Goal: Book appointment/travel/reservation

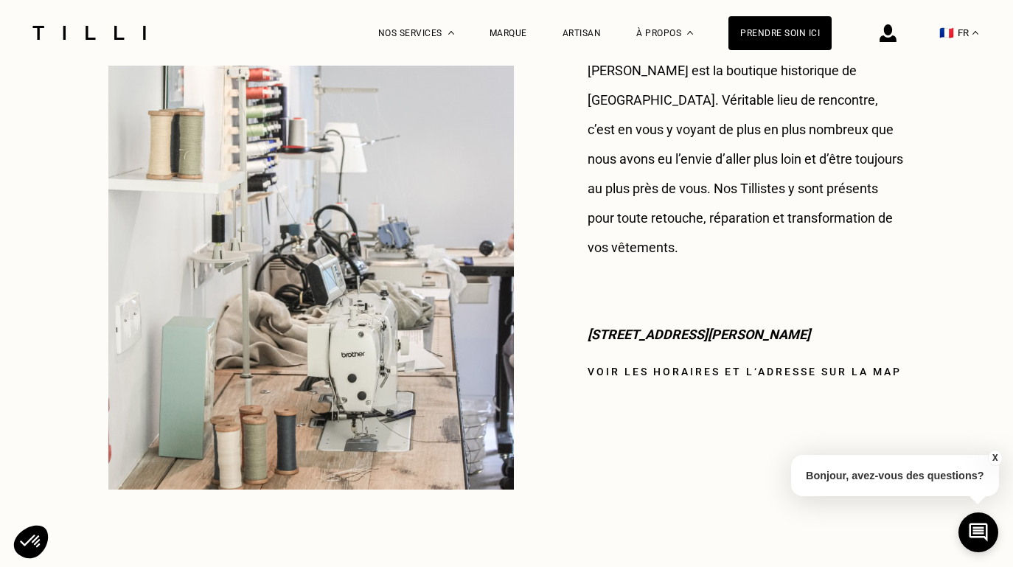
scroll to position [1268, 0]
click at [676, 365] on link "Voir les horaires et l‘adresse sur la map" at bounding box center [745, 371] width 314 height 12
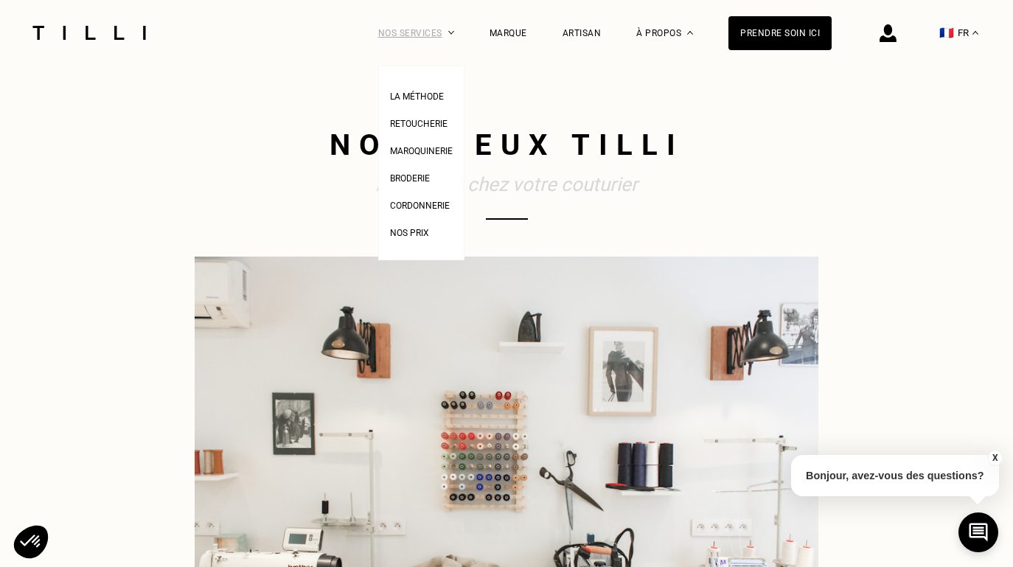
scroll to position [0, 0]
click at [424, 93] on span "La Méthode" at bounding box center [417, 96] width 54 height 10
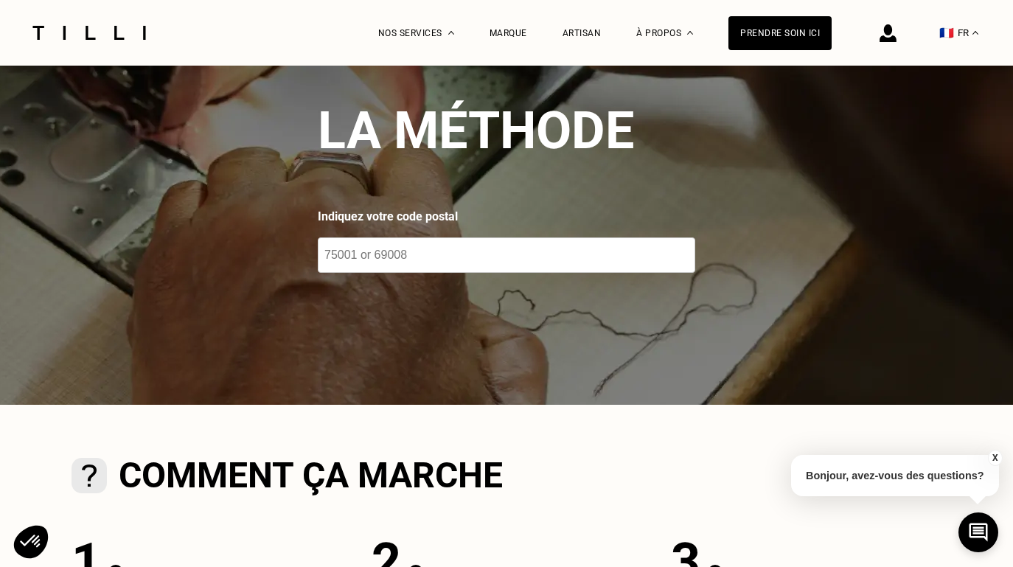
scroll to position [144, 0]
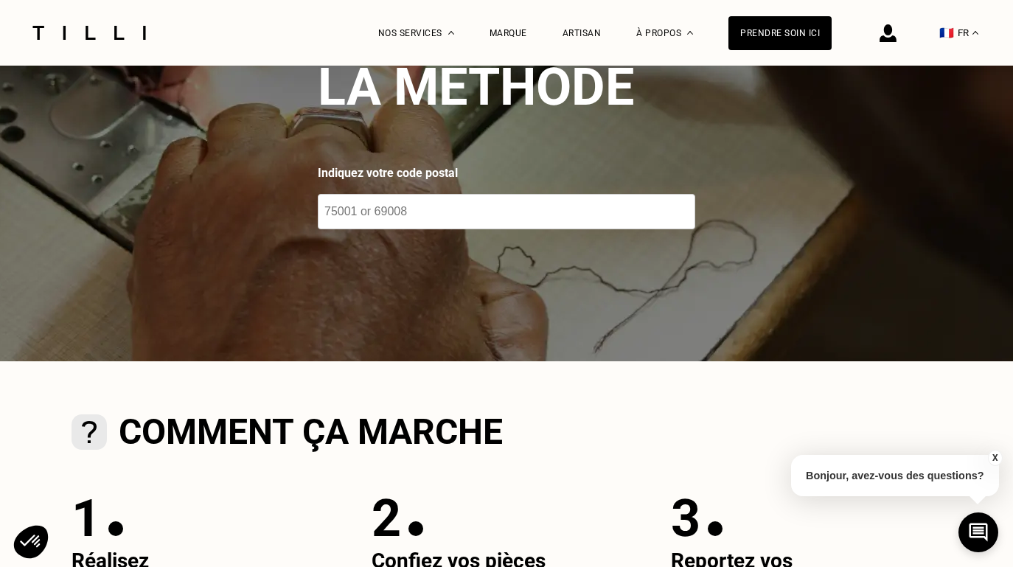
click at [422, 215] on input "number" at bounding box center [506, 211] width 377 height 35
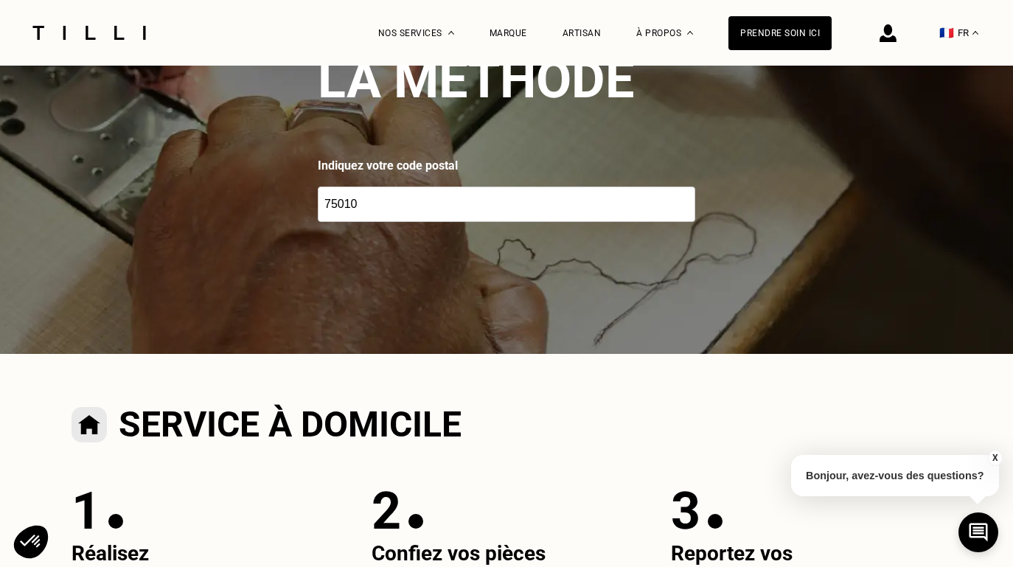
scroll to position [129, 0]
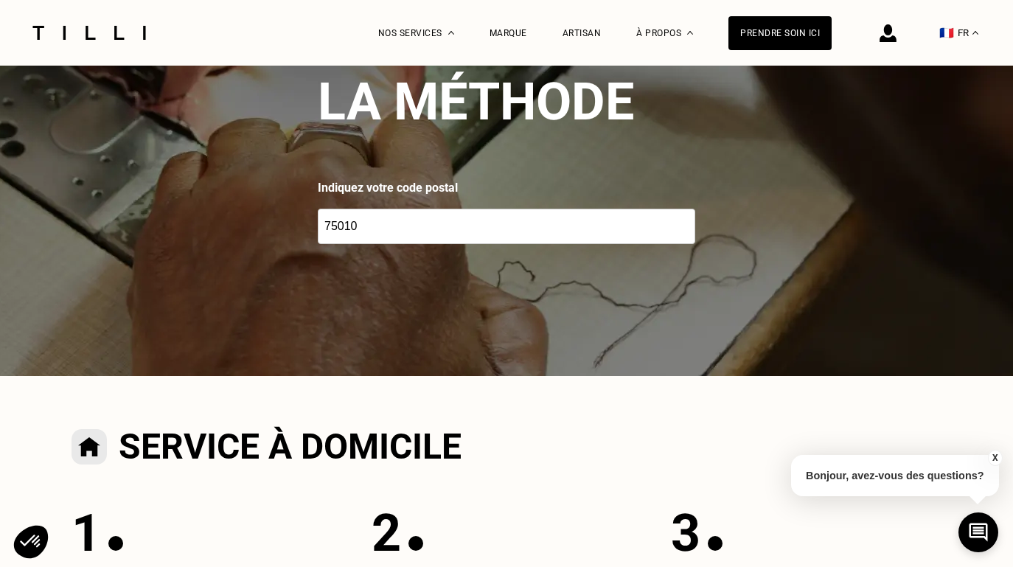
type input "75010"
click at [460, 222] on input "75010" at bounding box center [506, 226] width 377 height 35
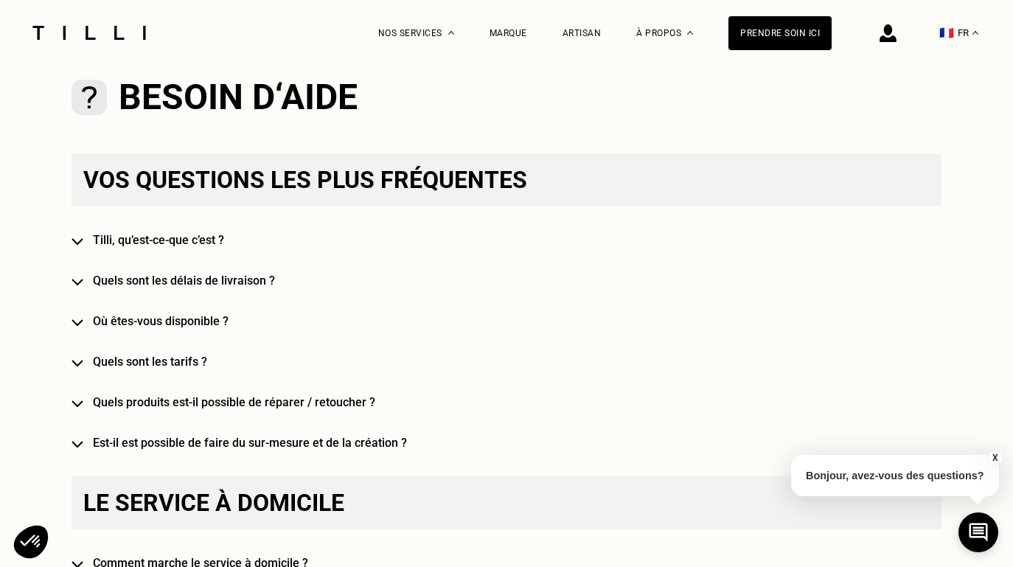
scroll to position [1076, 0]
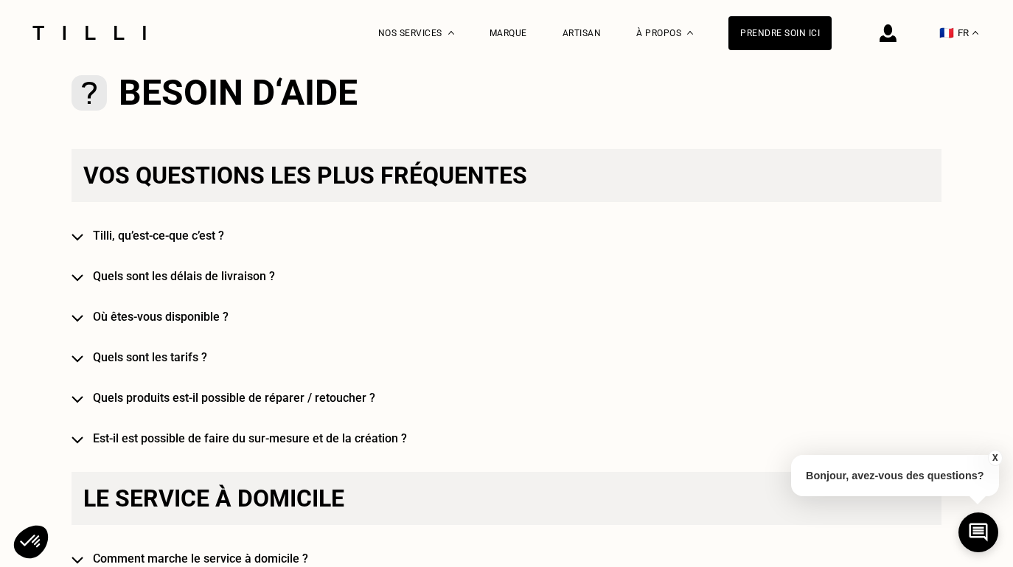
click at [122, 229] on h4 "Tilli, qu’est-ce-que c’est ?" at bounding box center [528, 236] width 870 height 14
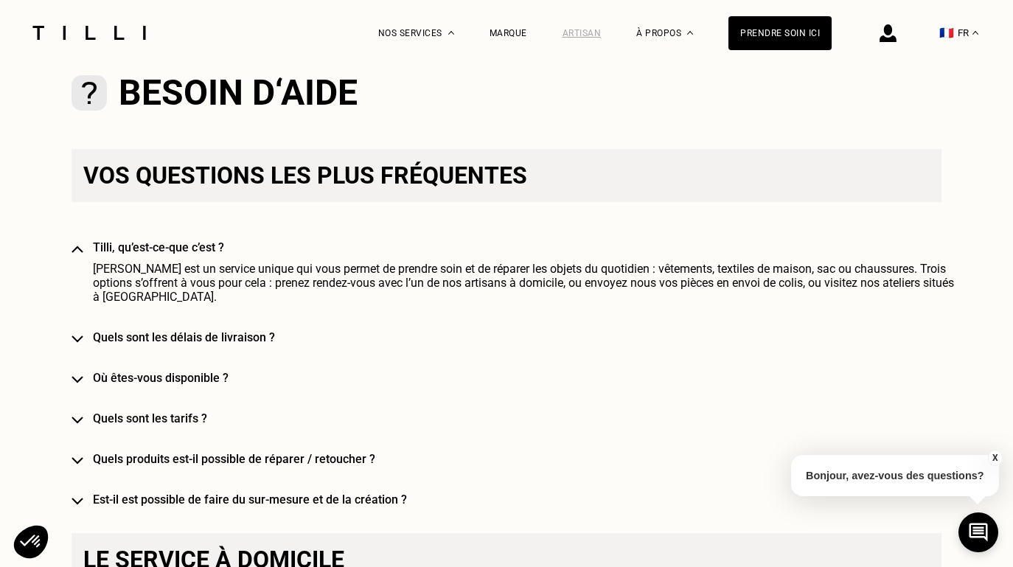
click at [586, 33] on div "Artisan" at bounding box center [581, 33] width 39 height 10
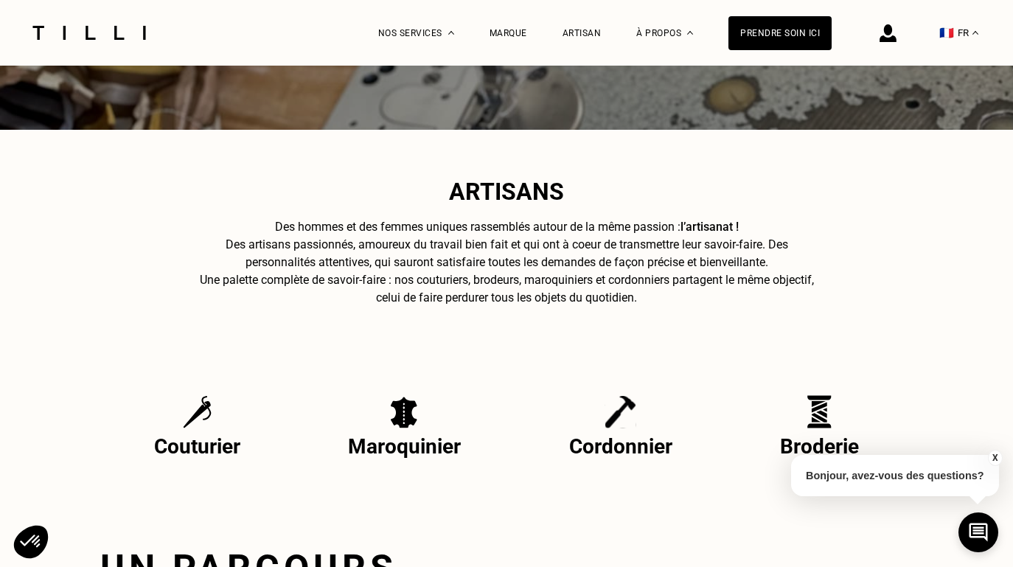
scroll to position [369, 0]
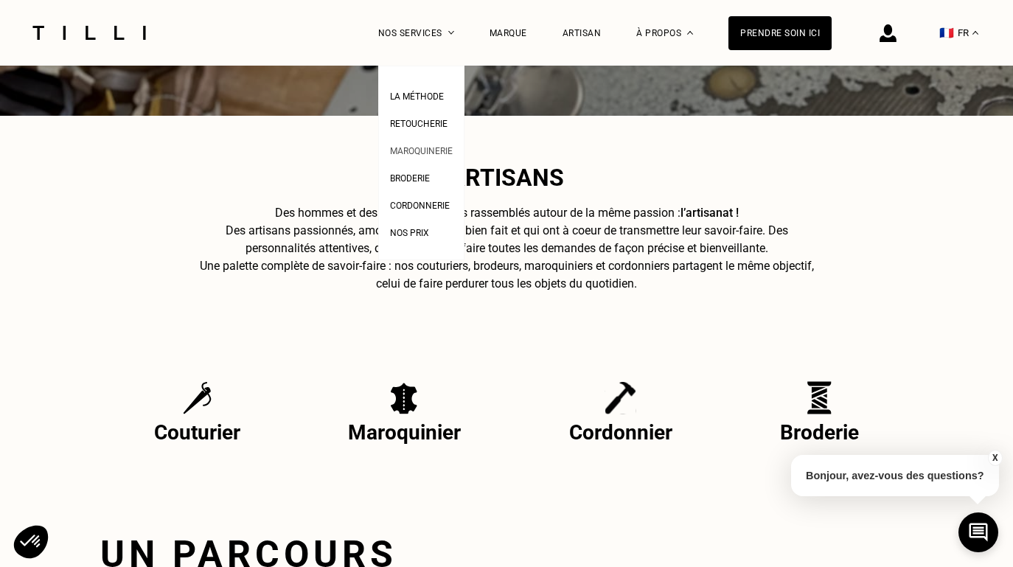
click at [430, 150] on span "Maroquinerie" at bounding box center [421, 151] width 63 height 10
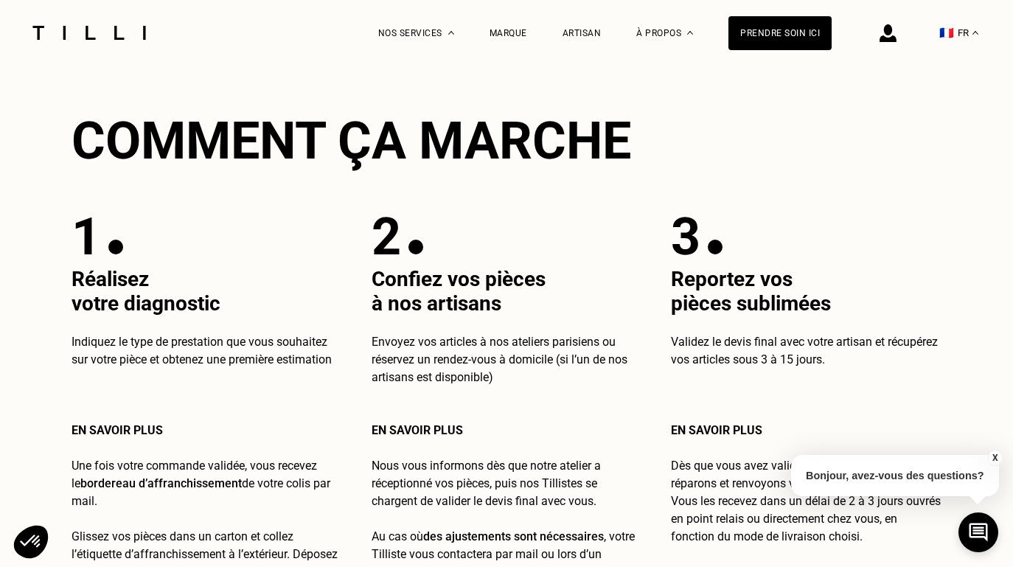
scroll to position [2523, 0]
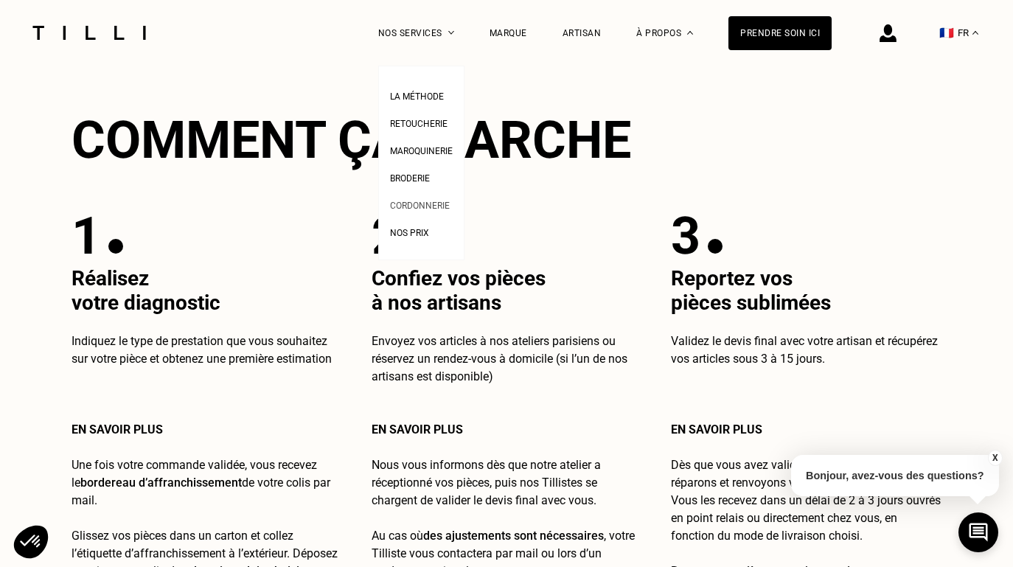
click at [417, 199] on link "Cordonnerie" at bounding box center [420, 203] width 60 height 15
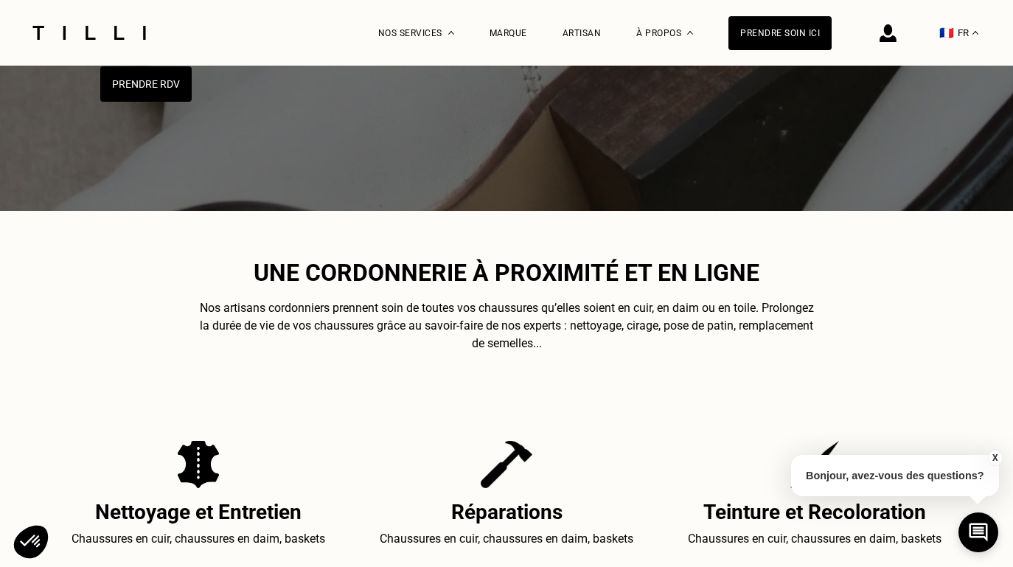
scroll to position [69, 0]
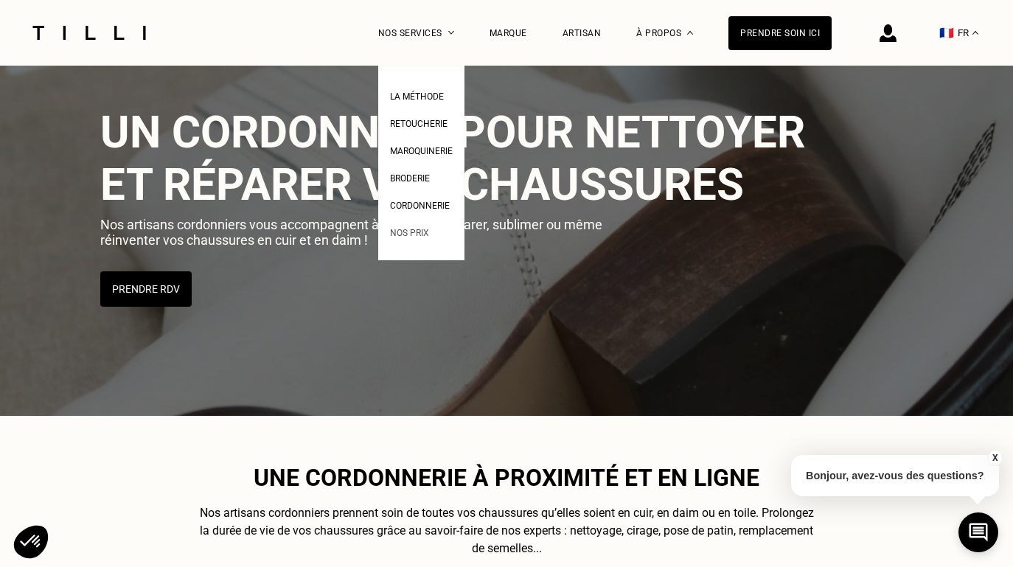
click at [410, 230] on span "Nos prix" at bounding box center [409, 233] width 39 height 10
select select "FR"
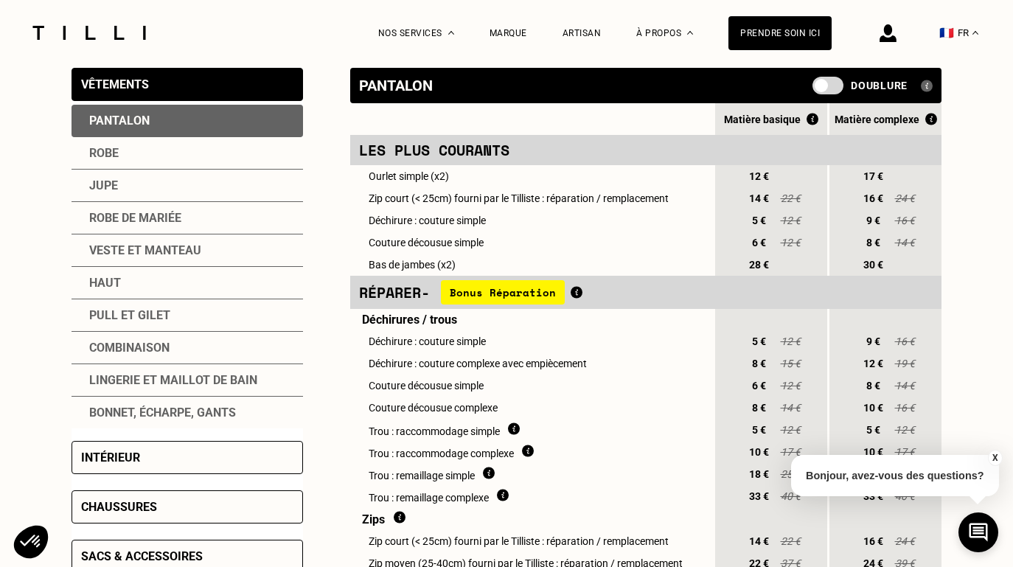
scroll to position [318, 0]
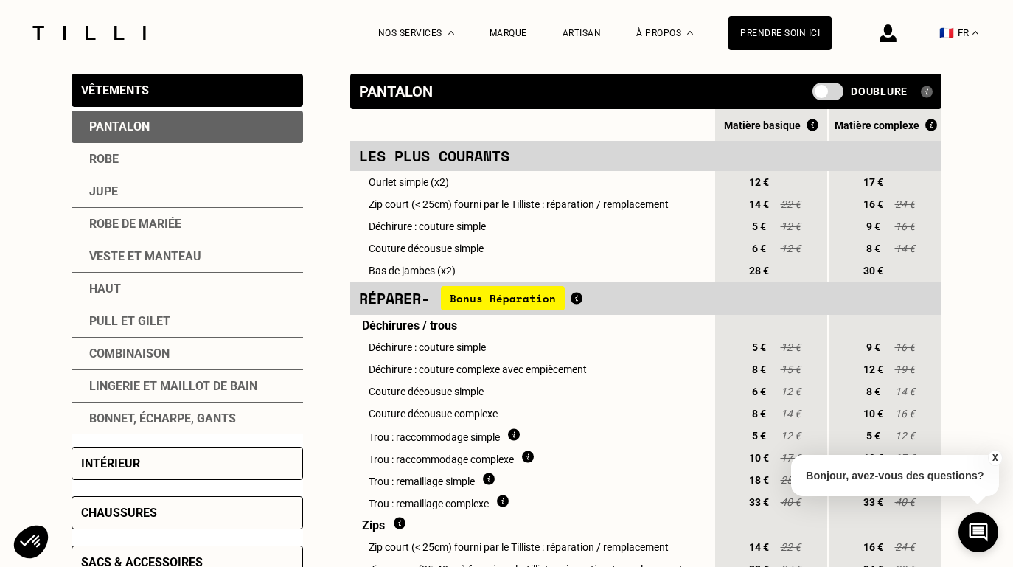
click at [832, 87] on span at bounding box center [827, 92] width 31 height 18
click at [815, 97] on input "checkbox" at bounding box center [815, 97] width 0 height 0
click at [819, 93] on span at bounding box center [827, 92] width 31 height 18
click at [815, 97] on input "checkbox" at bounding box center [815, 97] width 0 height 0
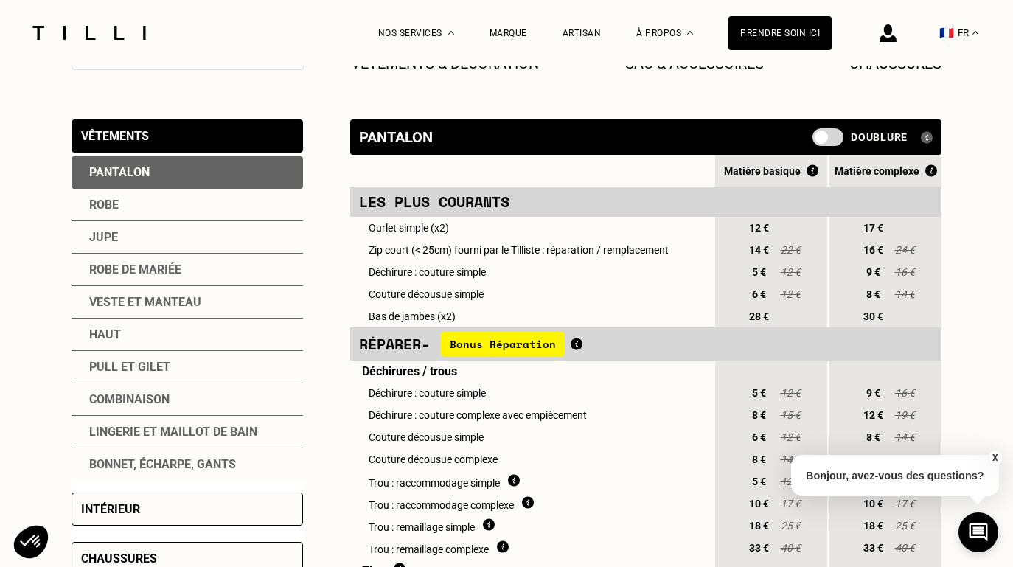
scroll to position [229, 0]
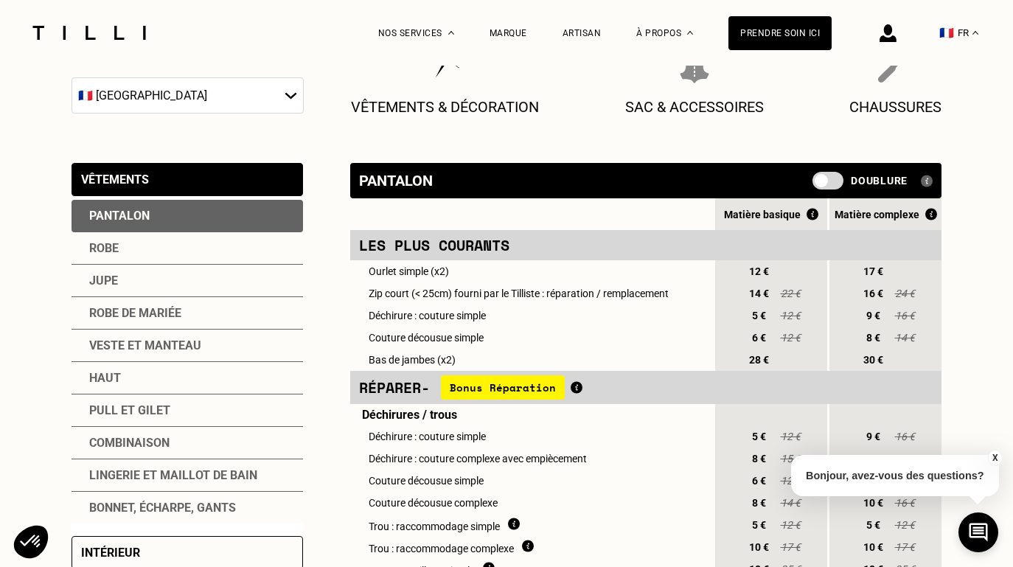
click at [175, 254] on div "Robe" at bounding box center [187, 248] width 231 height 32
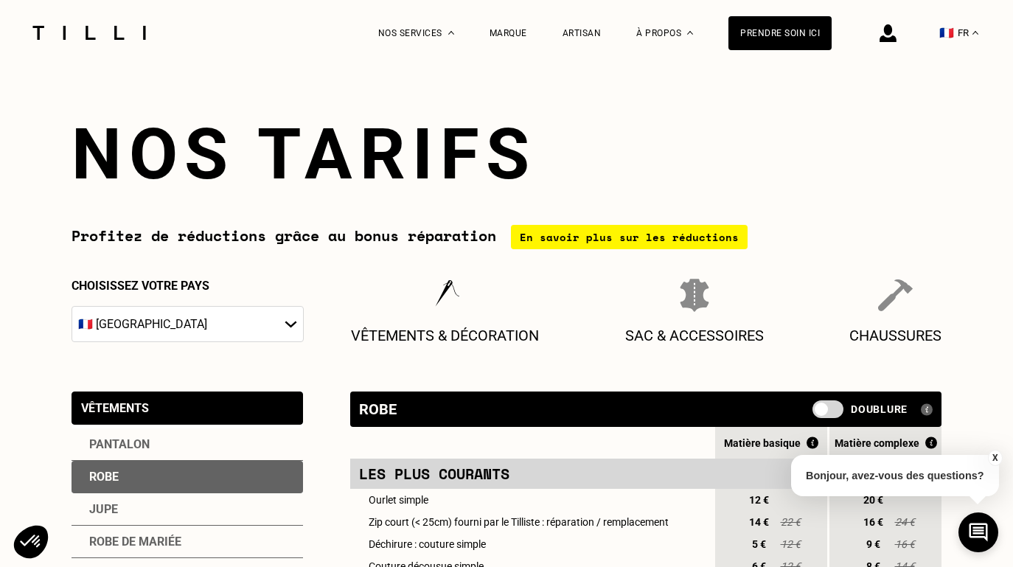
scroll to position [0, 0]
click at [768, 48] on div "Prendre soin ici" at bounding box center [779, 33] width 103 height 34
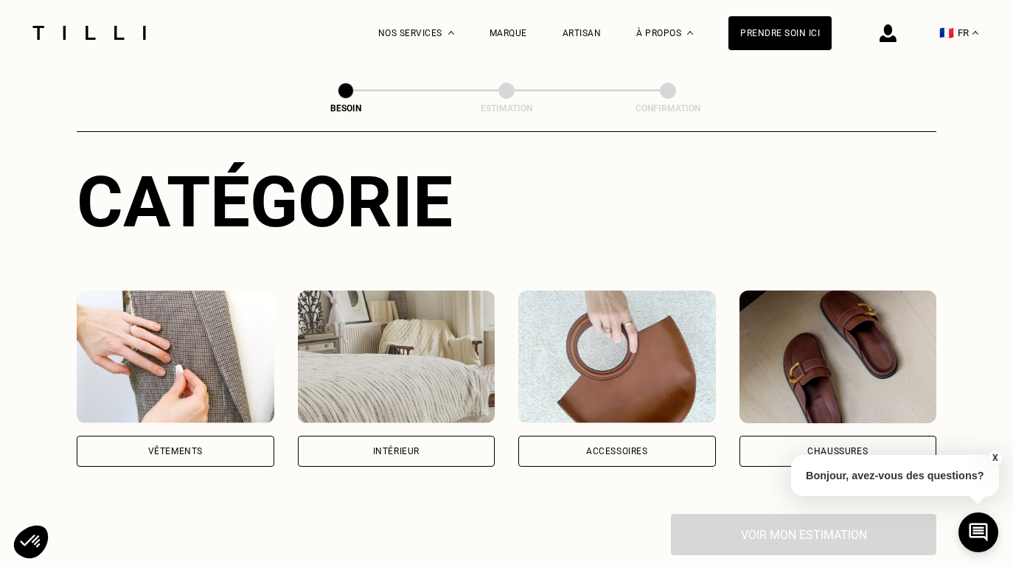
scroll to position [142, 0]
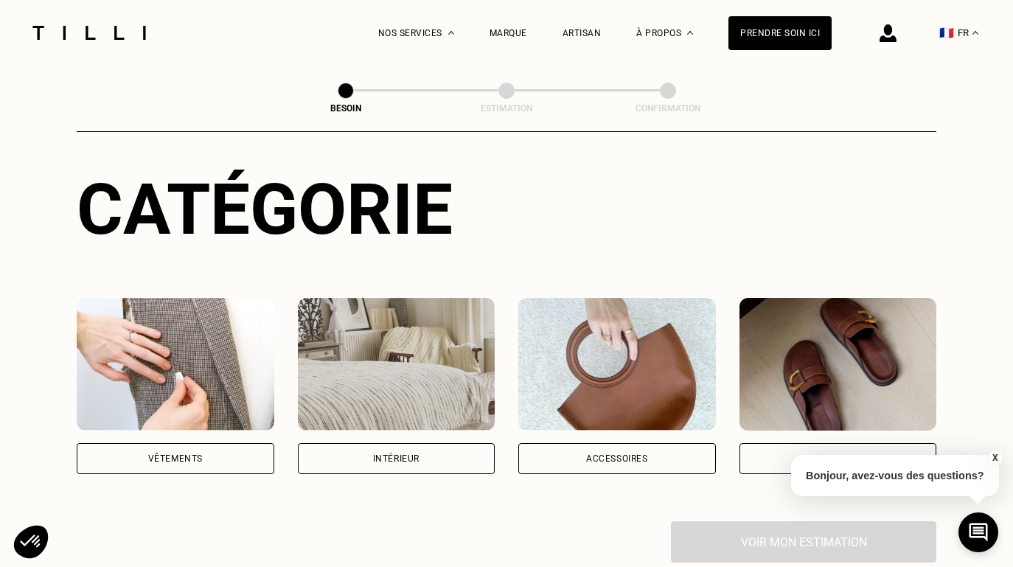
click at [176, 377] on img at bounding box center [176, 364] width 198 height 133
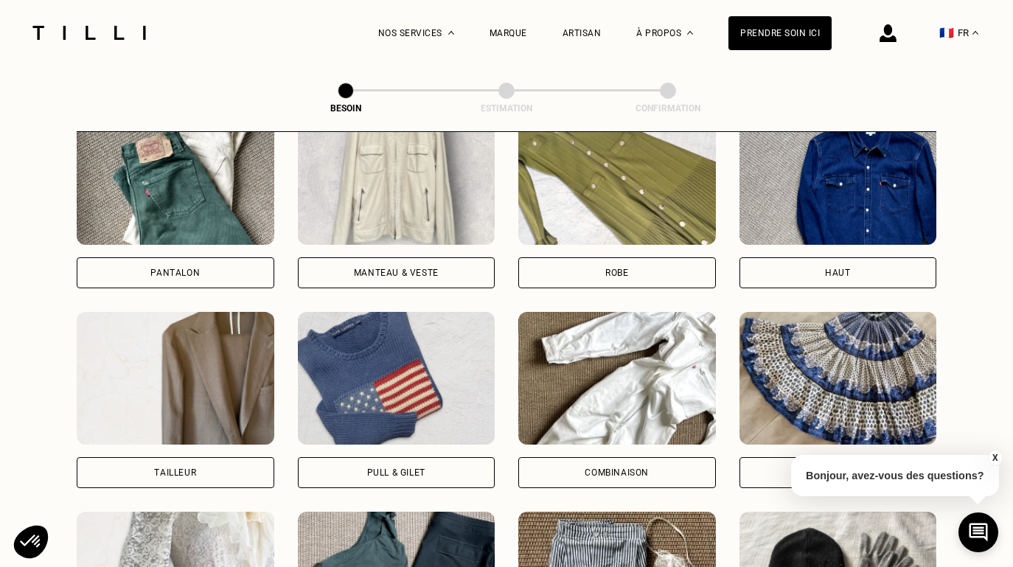
scroll to position [738, 0]
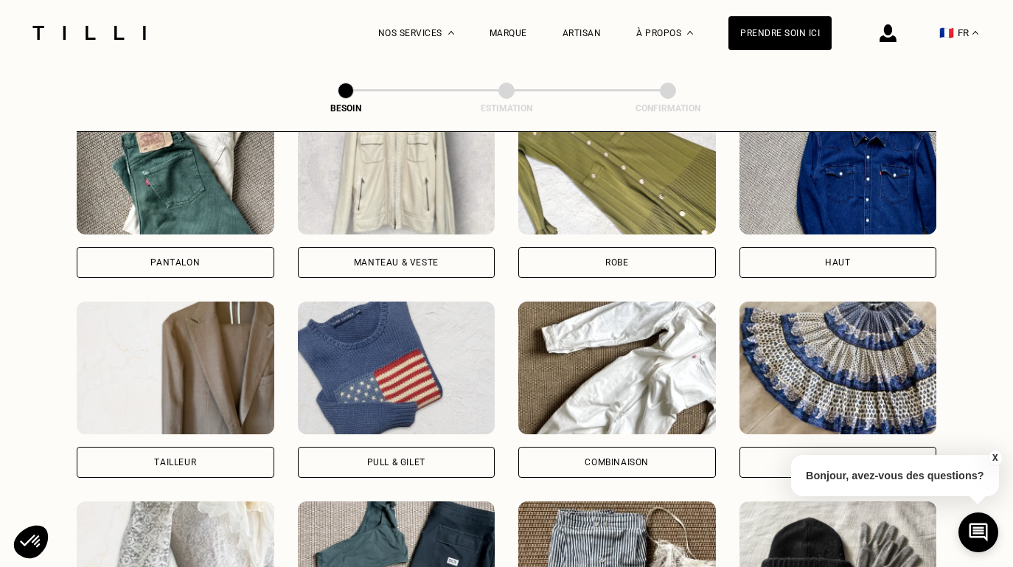
click at [618, 169] on img at bounding box center [617, 168] width 198 height 133
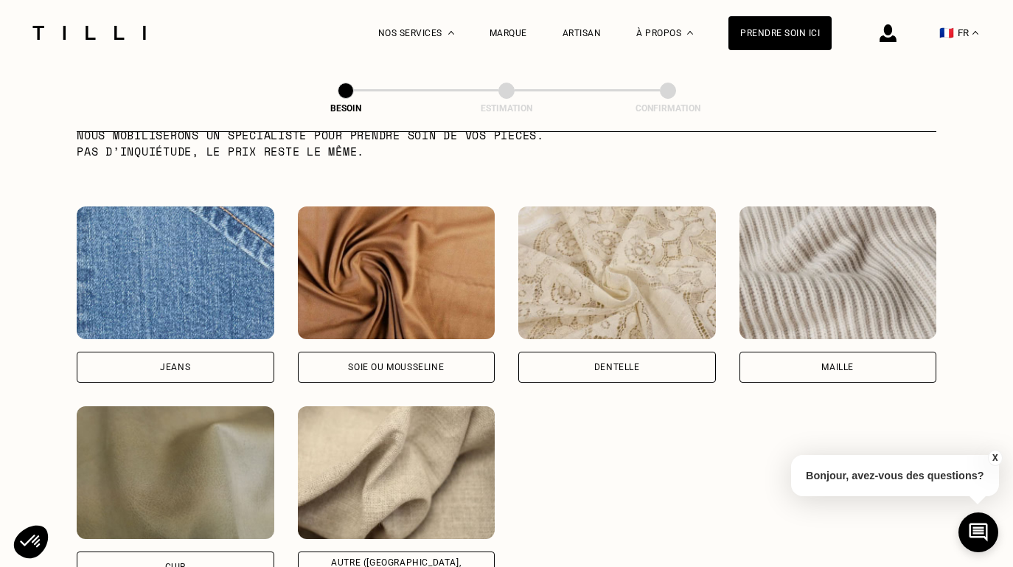
scroll to position [1585, 0]
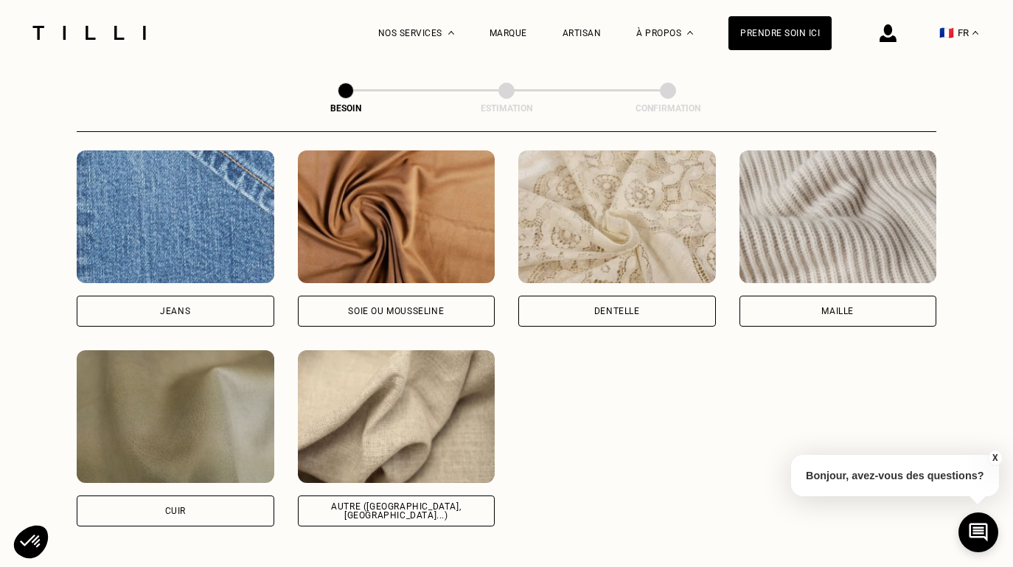
click at [432, 412] on img at bounding box center [397, 416] width 198 height 133
select select "FR"
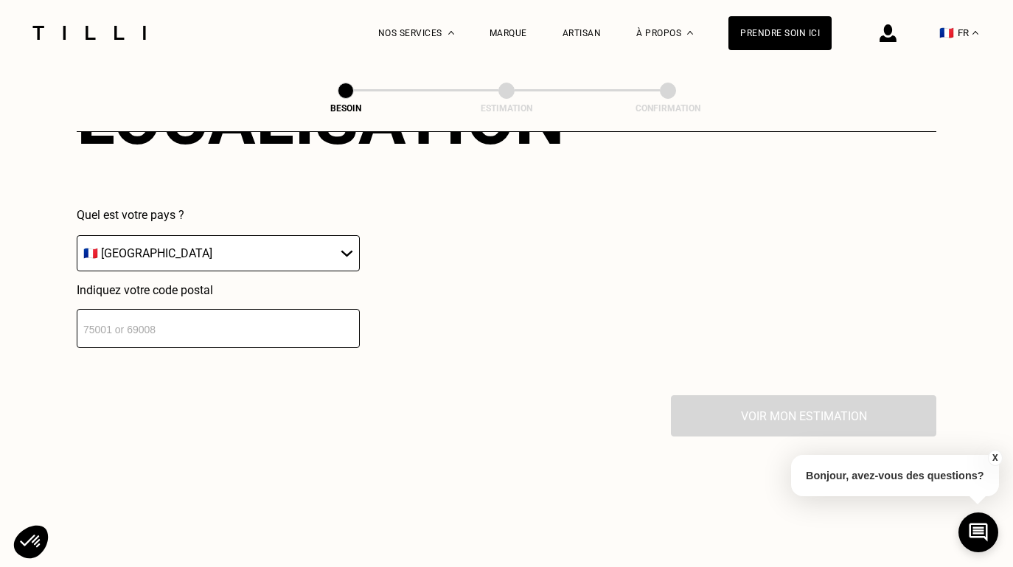
scroll to position [2133, 0]
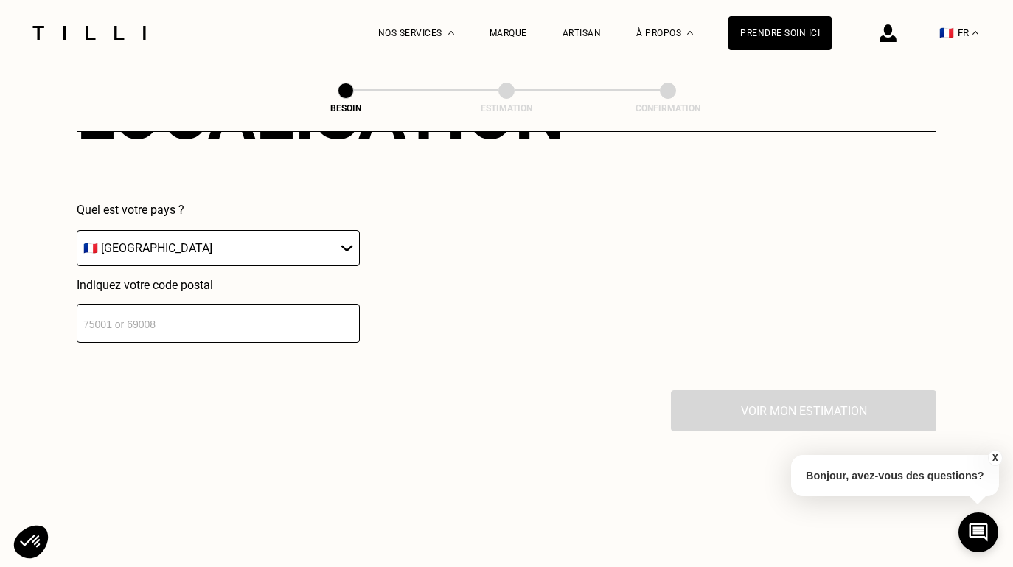
click at [223, 323] on input "number" at bounding box center [218, 323] width 283 height 39
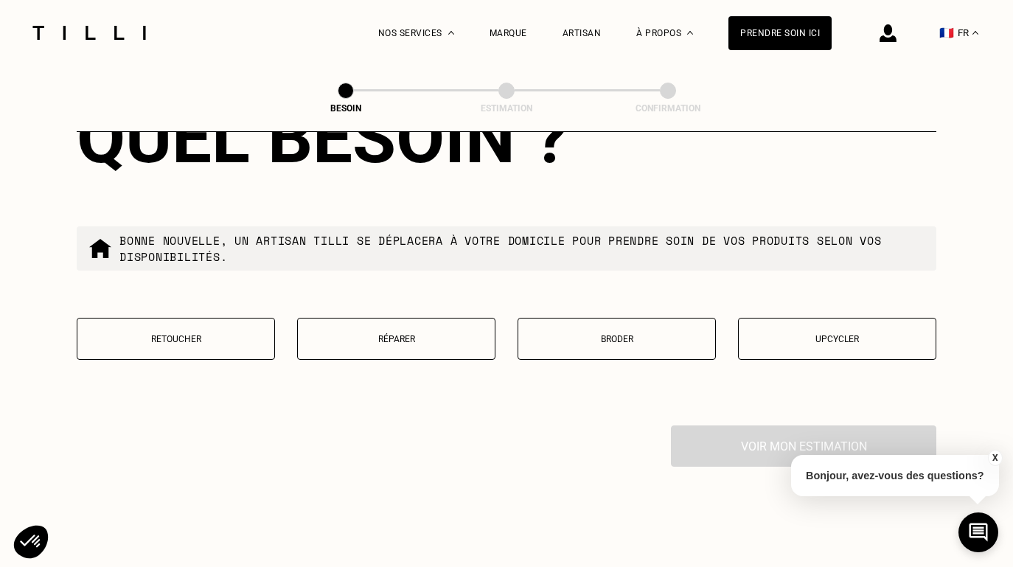
scroll to position [2487, 0]
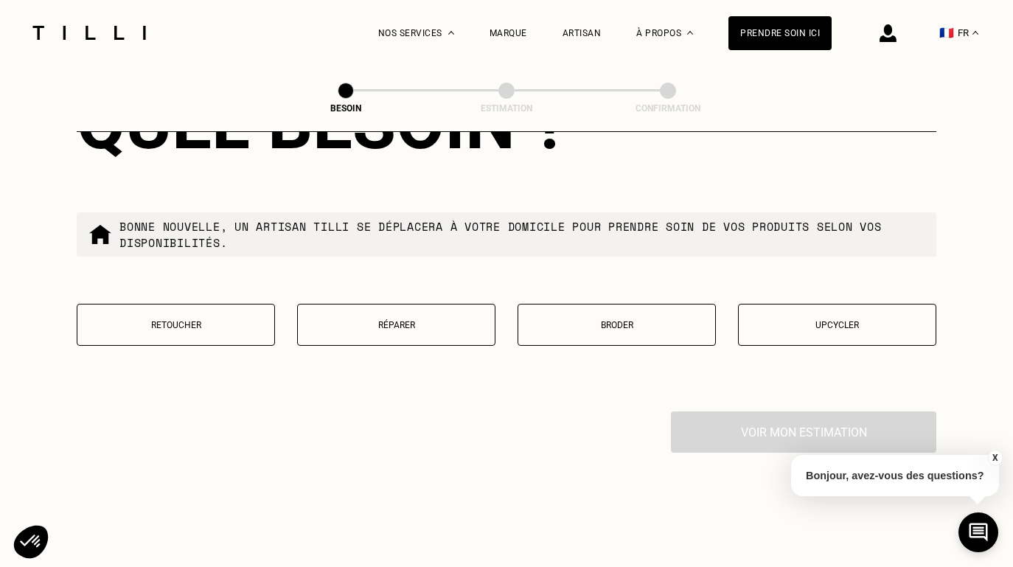
type input "75010"
click at [178, 320] on p "Retoucher" at bounding box center [176, 325] width 182 height 10
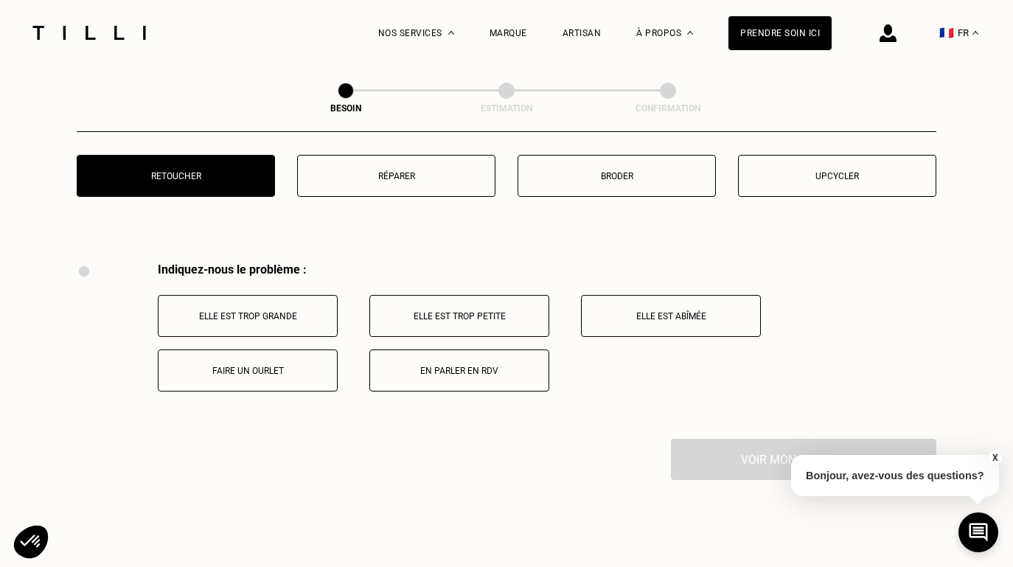
scroll to position [2636, 0]
click at [257, 311] on p "Elle est trop grande" at bounding box center [248, 316] width 164 height 10
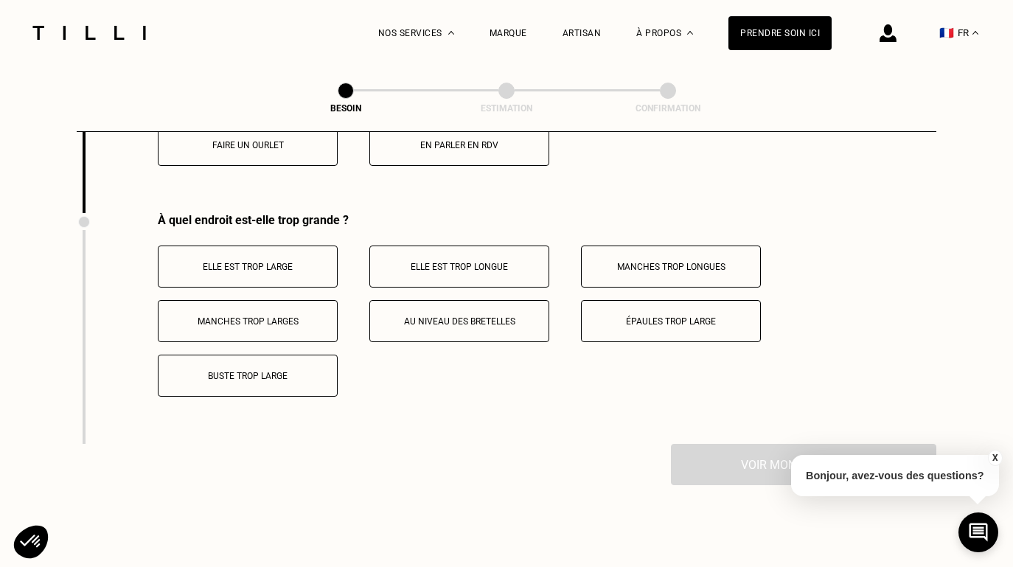
scroll to position [2897, 0]
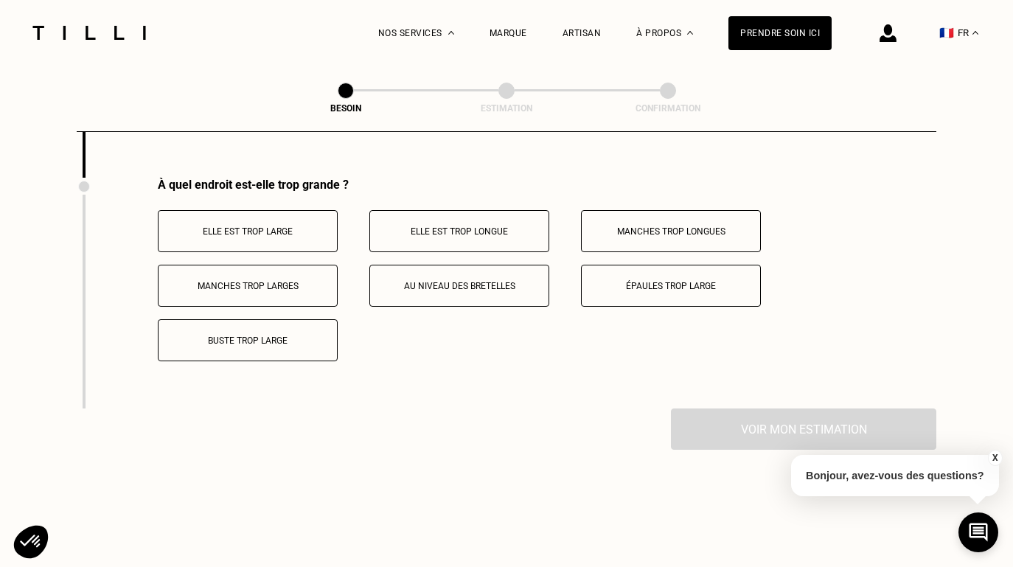
click at [458, 224] on button "Elle est trop longue" at bounding box center [459, 231] width 180 height 42
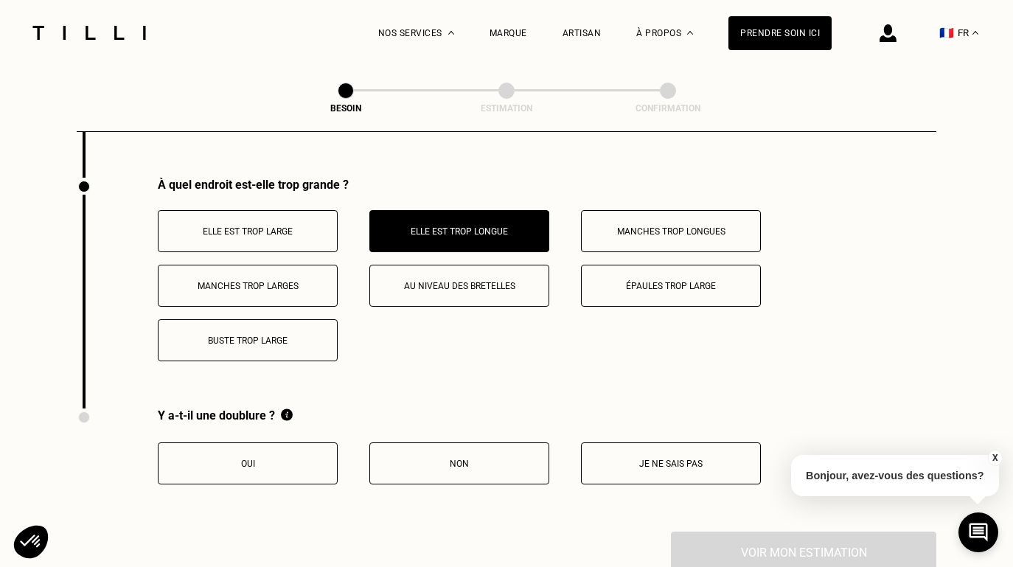
click at [282, 459] on p "Oui" at bounding box center [248, 464] width 164 height 10
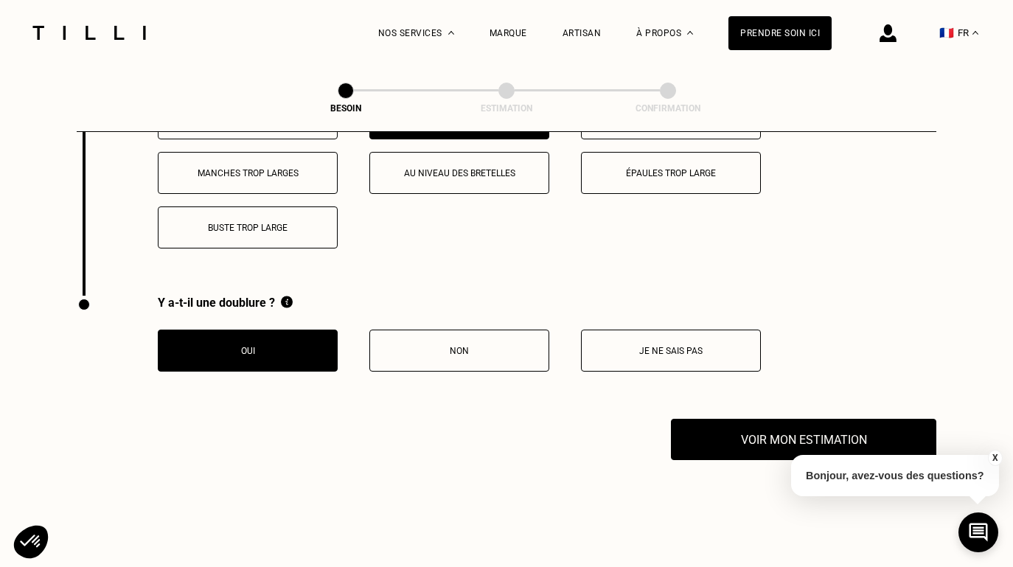
scroll to position [3012, 0]
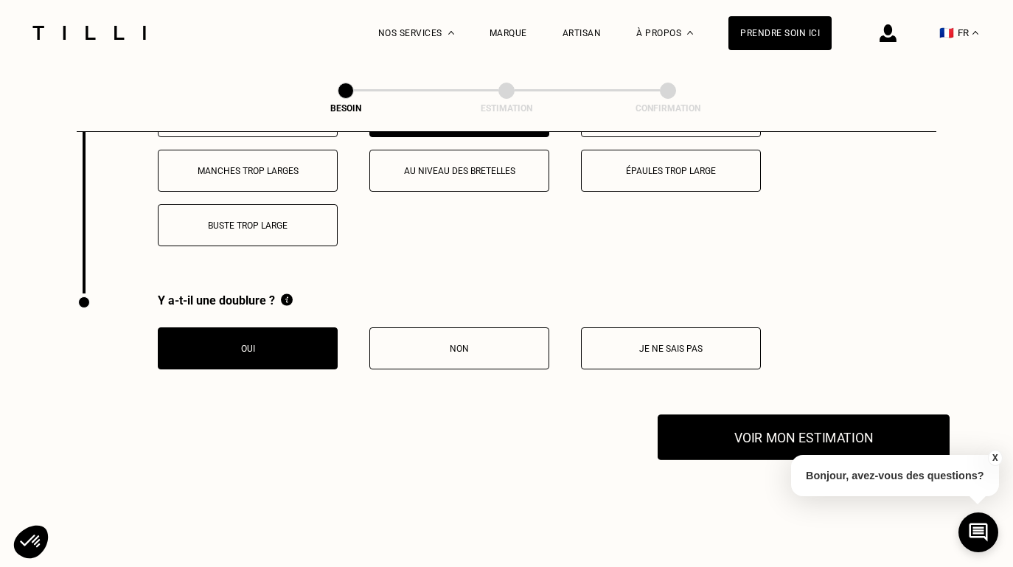
click at [735, 414] on button "Voir mon estimation" at bounding box center [804, 437] width 292 height 46
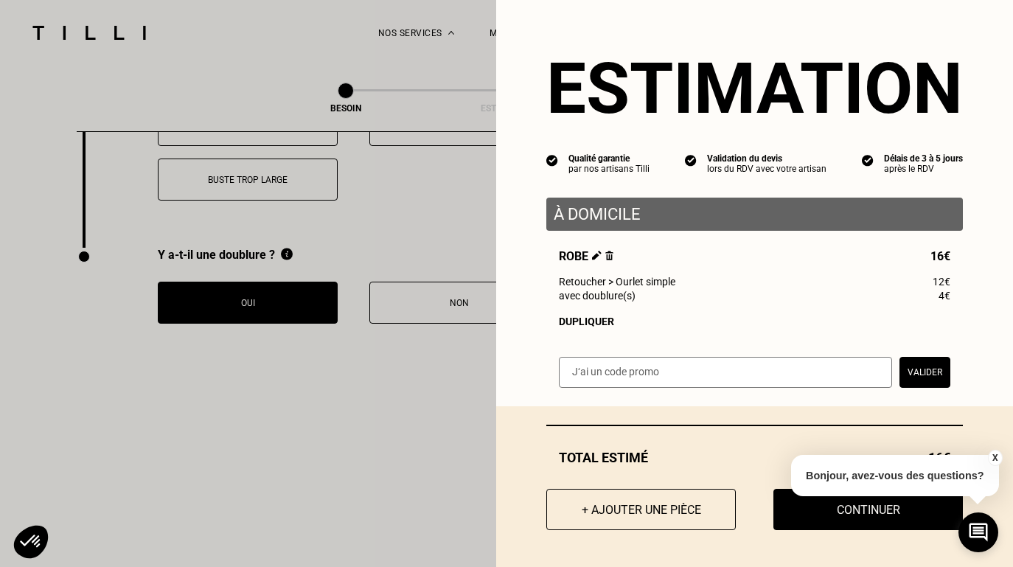
scroll to position [3059, 0]
click at [994, 453] on button "X" at bounding box center [994, 458] width 15 height 16
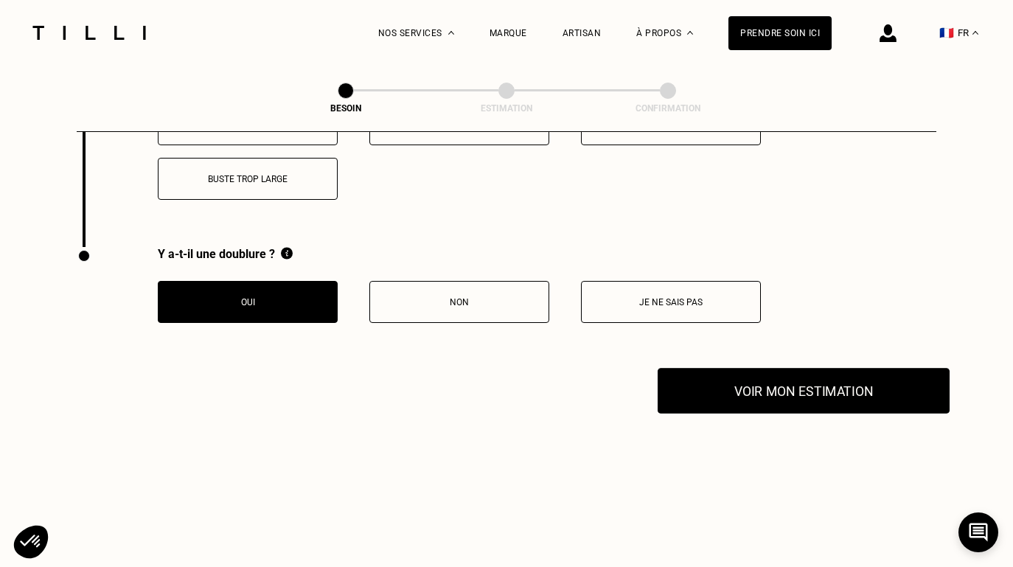
click at [713, 388] on button "Voir mon estimation" at bounding box center [804, 391] width 292 height 46
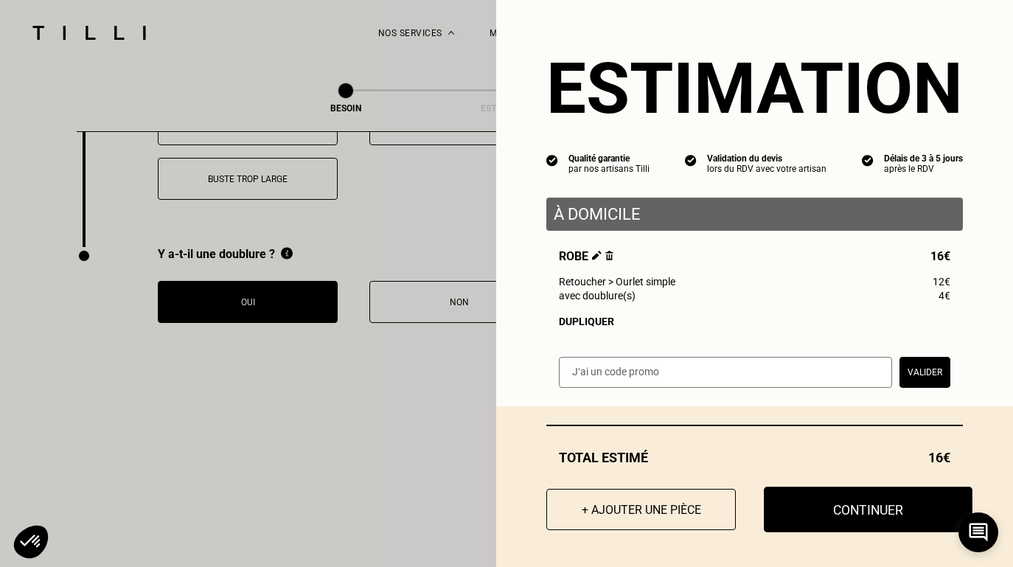
click at [851, 511] on button "Continuer" at bounding box center [868, 510] width 209 height 46
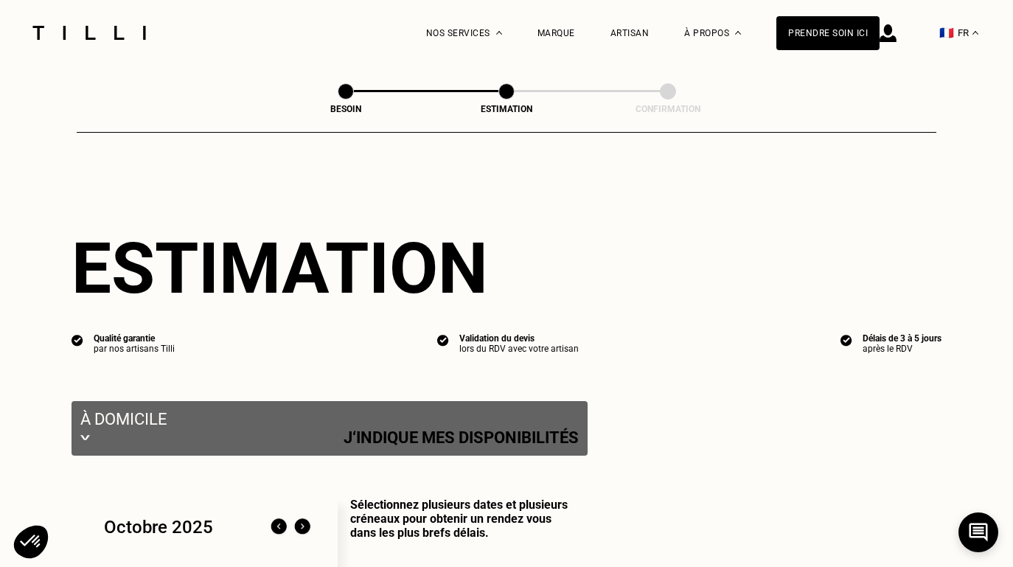
select select "FR"
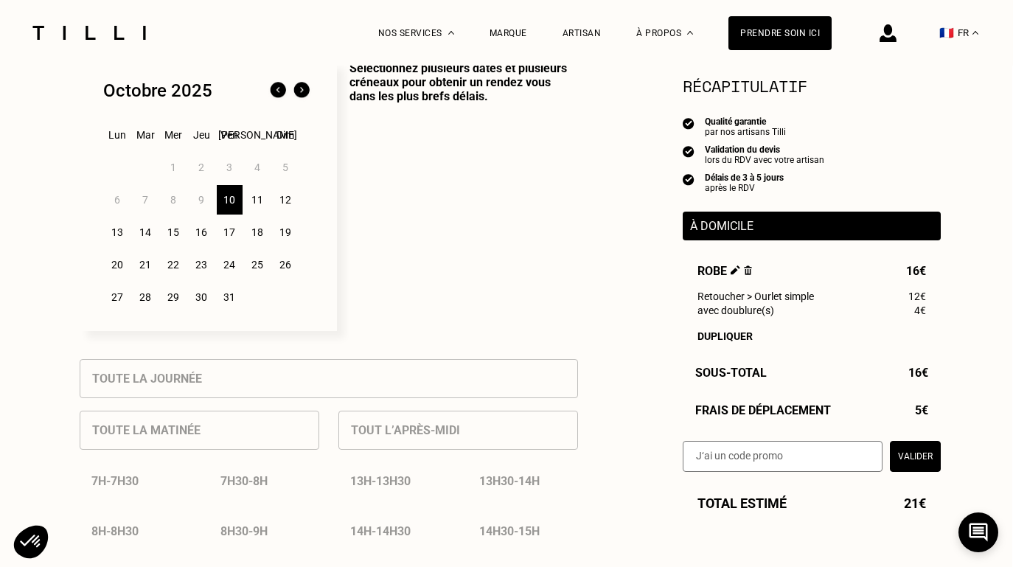
scroll to position [391, 1]
click at [259, 229] on div "18" at bounding box center [258, 232] width 26 height 29
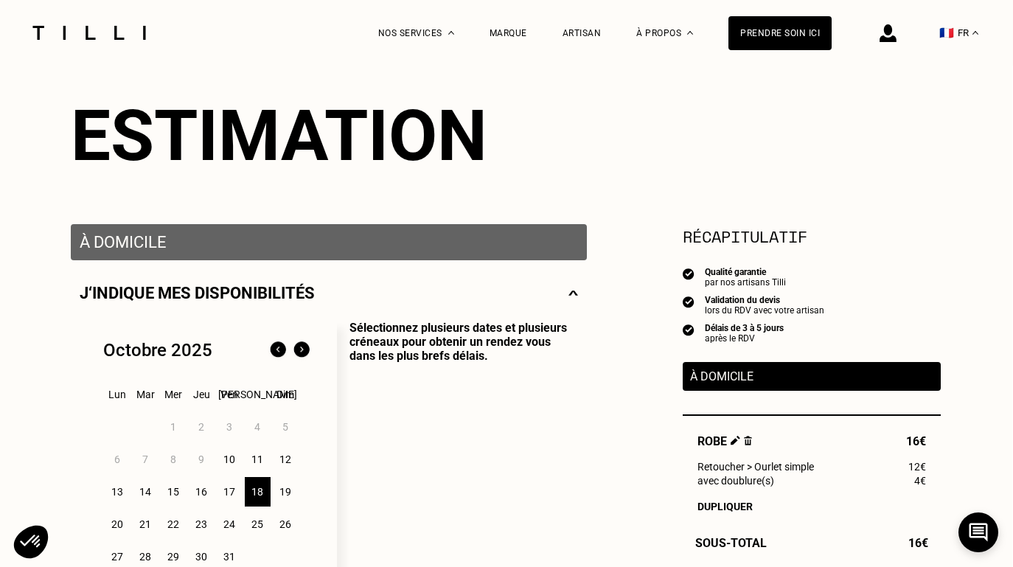
scroll to position [134, 1]
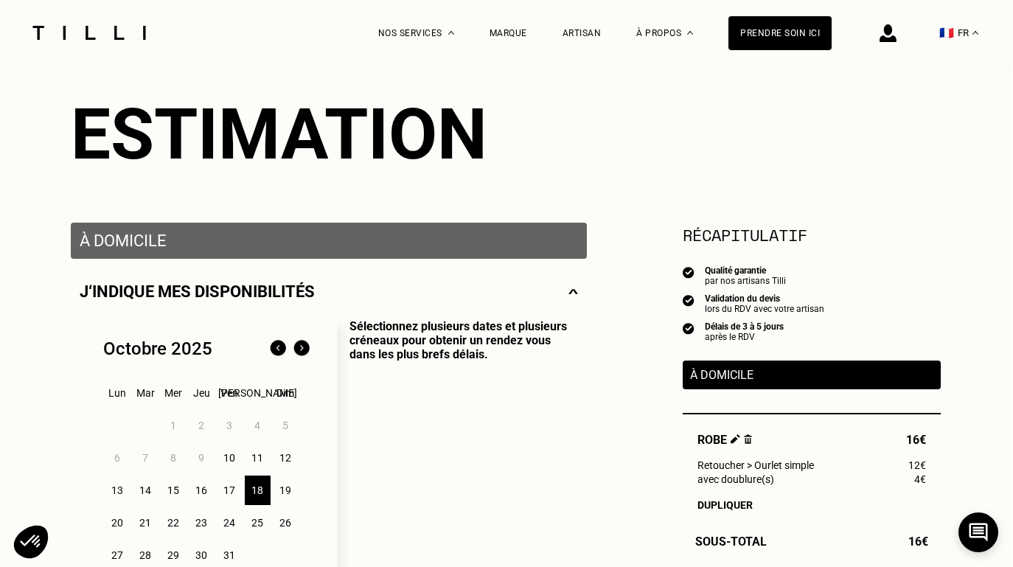
click at [748, 438] on img at bounding box center [748, 439] width 8 height 10
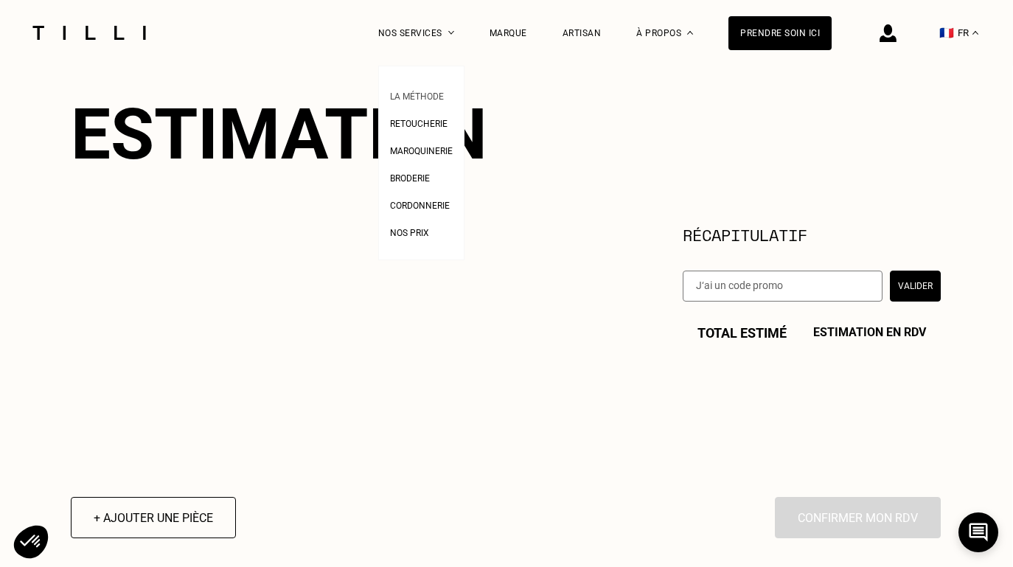
click at [424, 93] on span "La Méthode" at bounding box center [417, 96] width 54 height 10
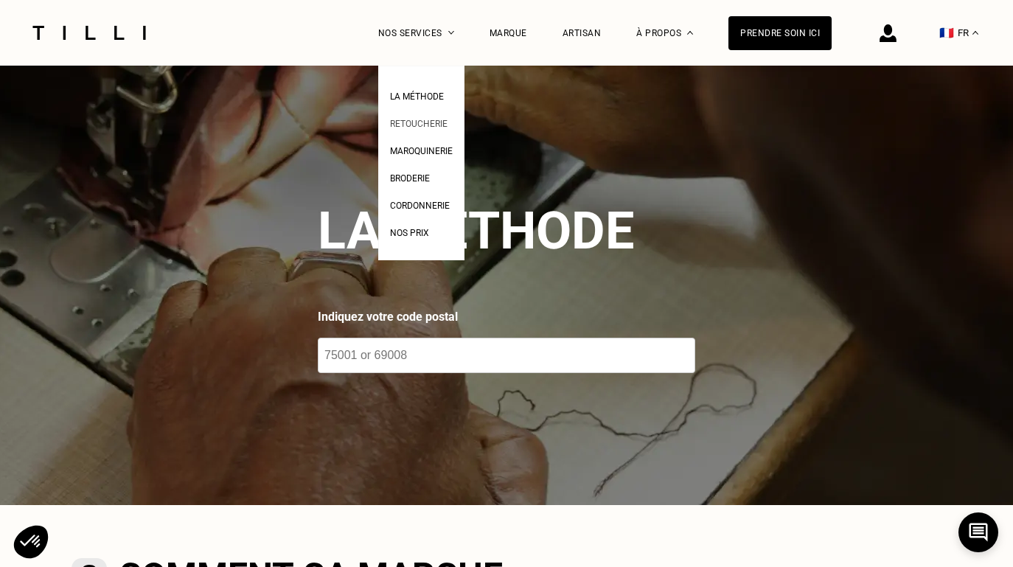
click at [419, 121] on span "Retoucherie" at bounding box center [419, 124] width 58 height 10
